Goal: Task Accomplishment & Management: Manage account settings

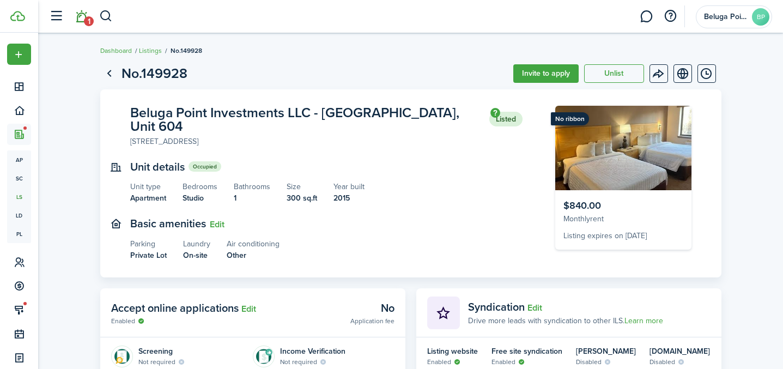
click at [83, 17] on link "1" at bounding box center [81, 17] width 21 height 28
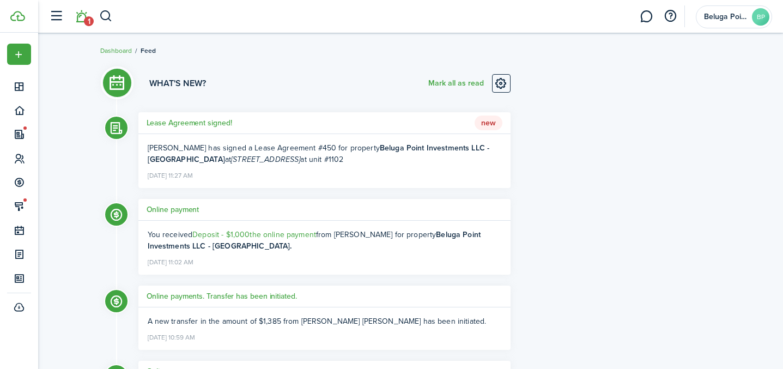
click at [198, 124] on h5 "Lease Agreement signed!" at bounding box center [190, 122] width 86 height 11
click at [206, 124] on h5 "Lease Agreement signed!" at bounding box center [190, 122] width 86 height 11
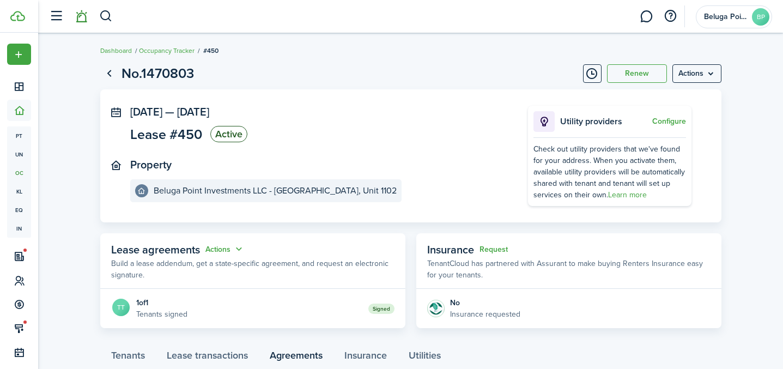
click at [86, 15] on link at bounding box center [81, 17] width 21 height 28
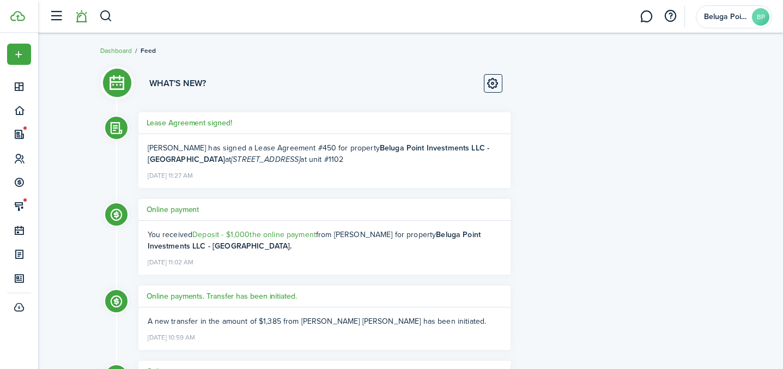
click at [114, 20] on header-wrapper "Beluga Point Investments LLC BP" at bounding box center [408, 16] width 729 height 33
click at [103, 21] on button "button" at bounding box center [106, 16] width 14 height 19
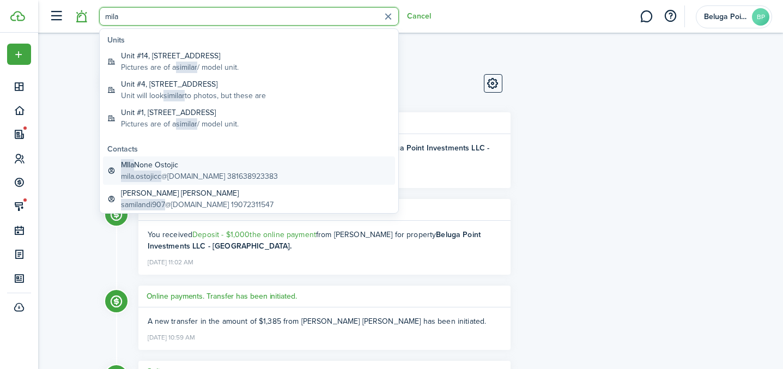
type input "mila"
click at [173, 173] on global-search-item-description "mila.ostojicc @[DOMAIN_NAME] 381638923383" at bounding box center [199, 176] width 157 height 11
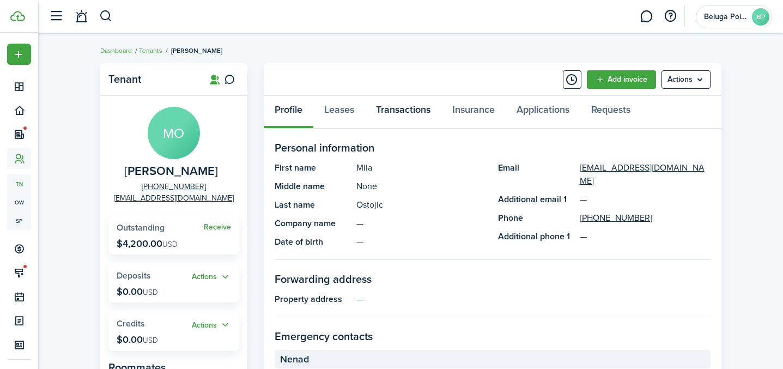
click at [396, 108] on link "Transactions" at bounding box center [403, 112] width 76 height 33
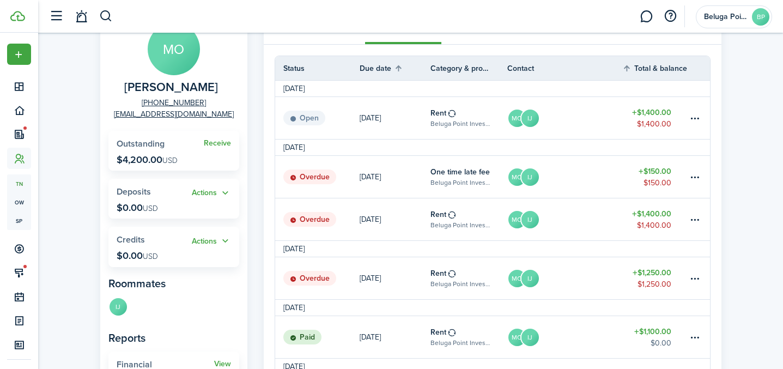
scroll to position [104, 0]
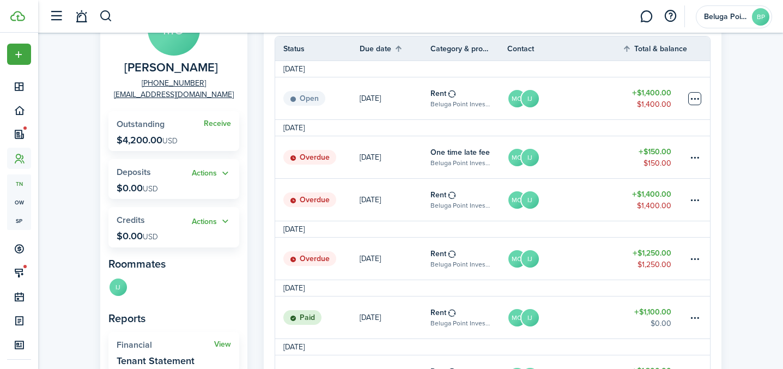
click at [695, 99] on table-menu-btn-icon at bounding box center [694, 98] width 13 height 13
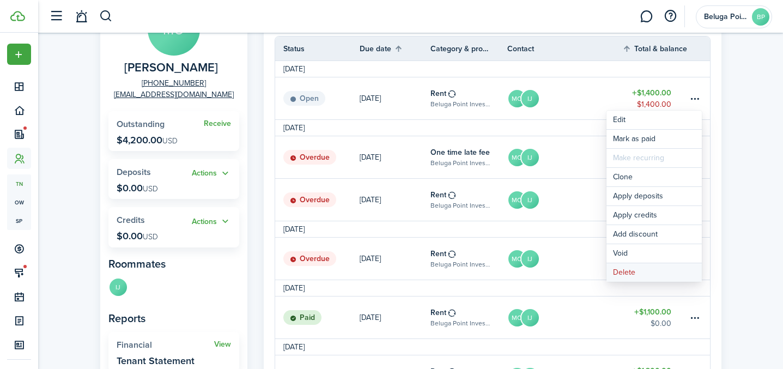
click at [638, 270] on button "Delete" at bounding box center [654, 272] width 95 height 19
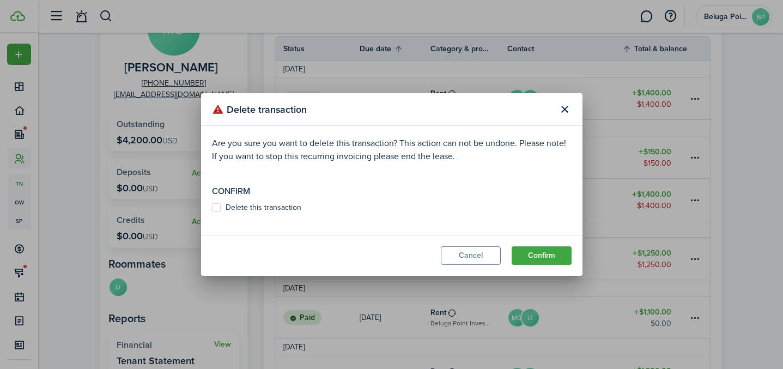
click at [253, 207] on label "Delete this transaction" at bounding box center [256, 207] width 89 height 9
click at [212, 208] on input "Delete this transaction" at bounding box center [211, 208] width 1 height 1
checkbox input "true"
click at [552, 253] on button "Confirm" at bounding box center [542, 255] width 60 height 19
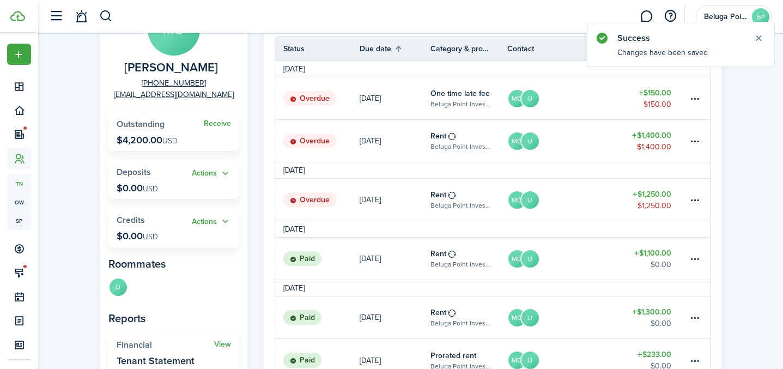
scroll to position [0, 0]
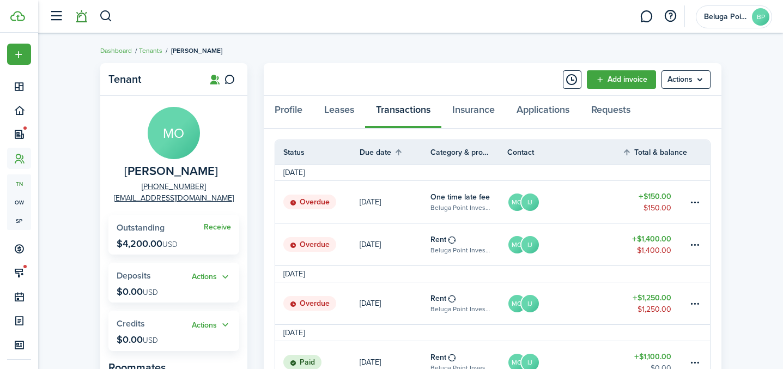
click at [81, 19] on link at bounding box center [81, 17] width 21 height 28
